Goal: Transaction & Acquisition: Purchase product/service

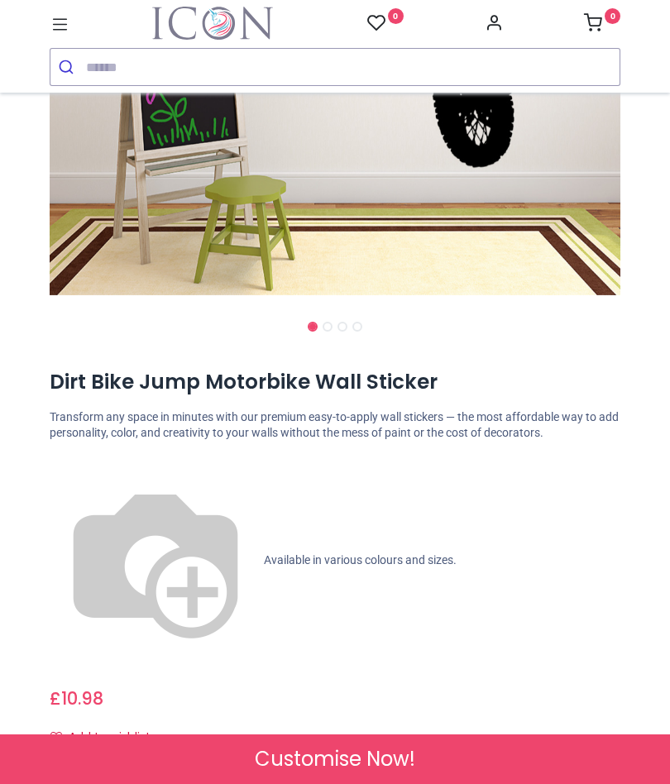
scroll to position [471, 0]
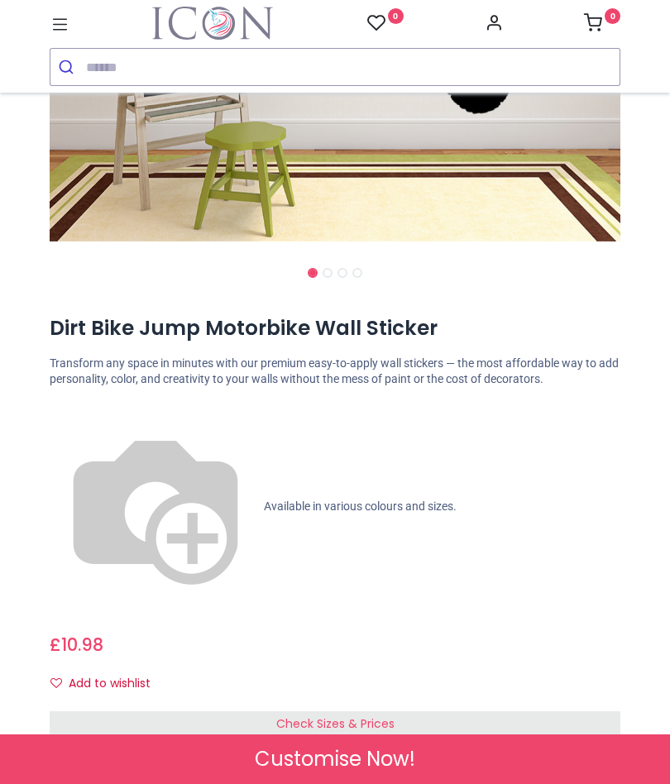
click at [351, 715] on span "Check Sizes & Prices" at bounding box center [335, 723] width 118 height 17
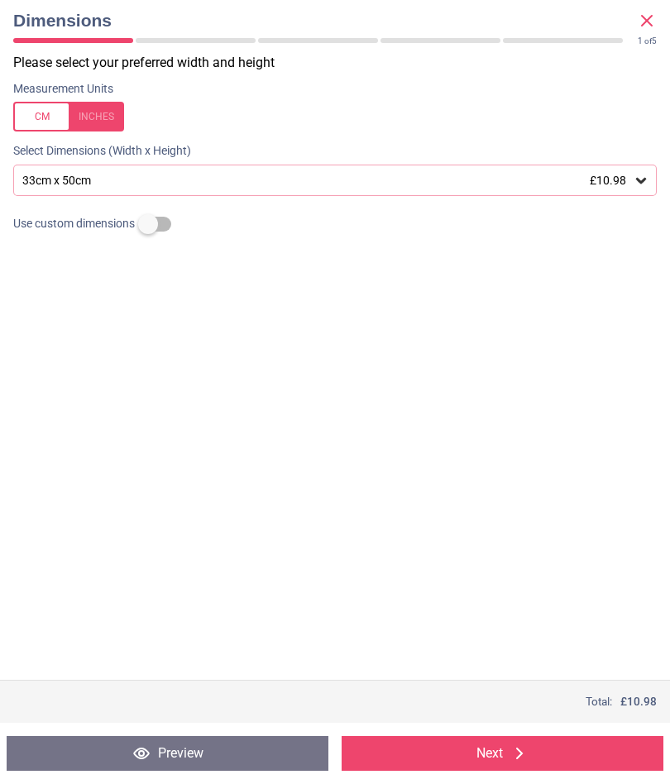
click at [637, 180] on icon at bounding box center [640, 180] width 17 height 17
